Goal: Task Accomplishment & Management: Manage account settings

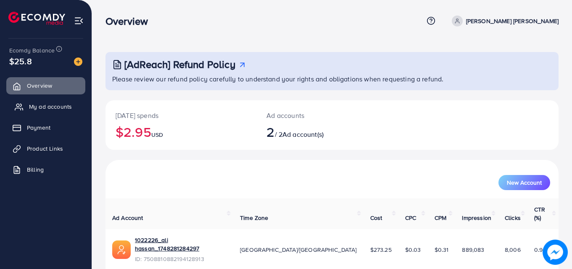
click at [66, 103] on span "My ad accounts" at bounding box center [50, 106] width 43 height 8
